Goal: Navigation & Orientation: Find specific page/section

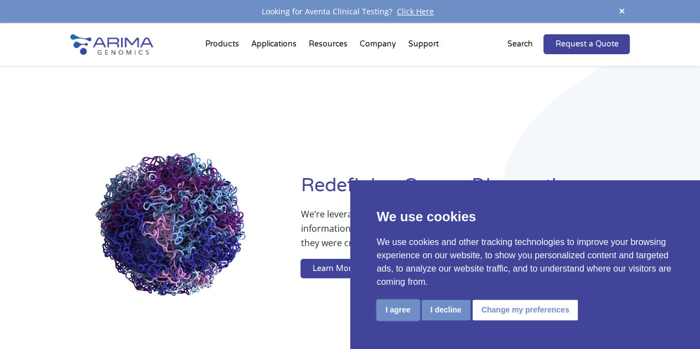
drag, startPoint x: 0, startPoint y: 0, endPoint x: 391, endPoint y: 309, distance: 498.0
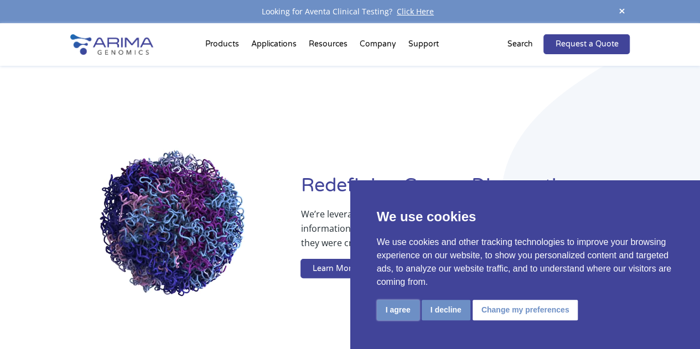
click at [391, 309] on button "I agree" at bounding box center [398, 310] width 43 height 20
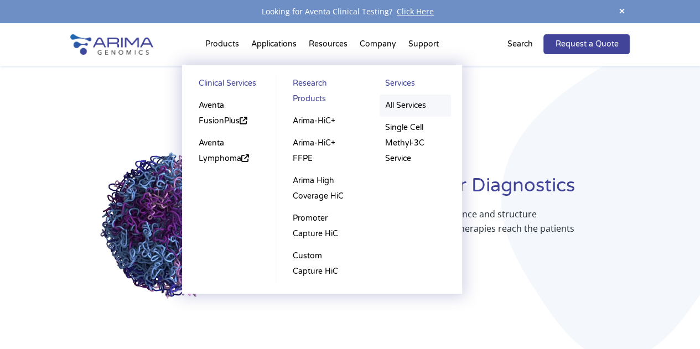
click at [406, 106] on link "All Services" at bounding box center [415, 106] width 71 height 22
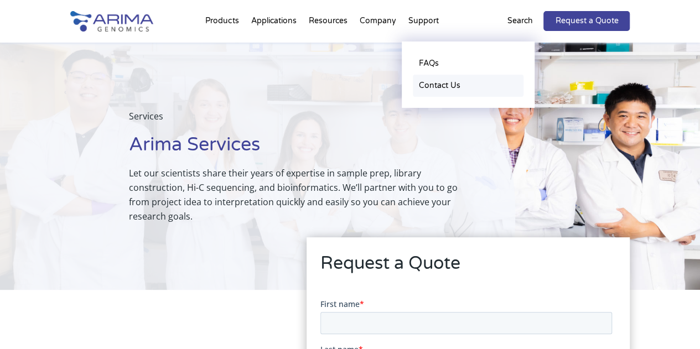
click at [440, 83] on link "Contact Us" at bounding box center [468, 86] width 111 height 22
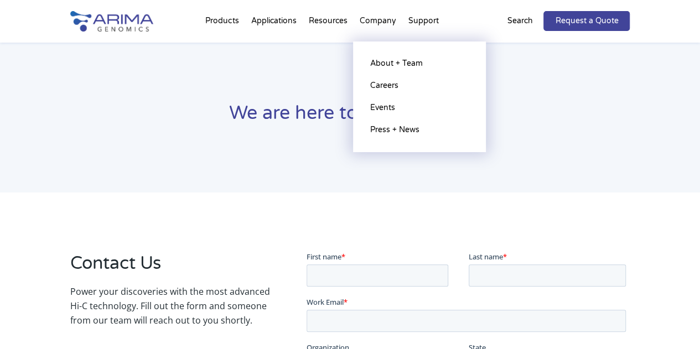
click at [376, 17] on li "Company About + Team Careers Events Press + News" at bounding box center [377, 23] width 49 height 38
click at [382, 59] on link "About + Team" at bounding box center [419, 64] width 111 height 22
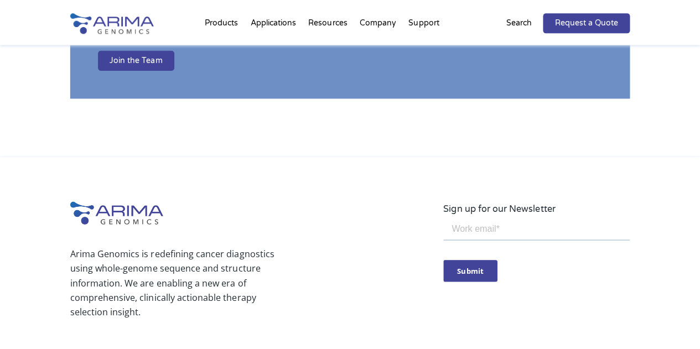
scroll to position [1943, 0]
